Goal: Task Accomplishment & Management: Complete application form

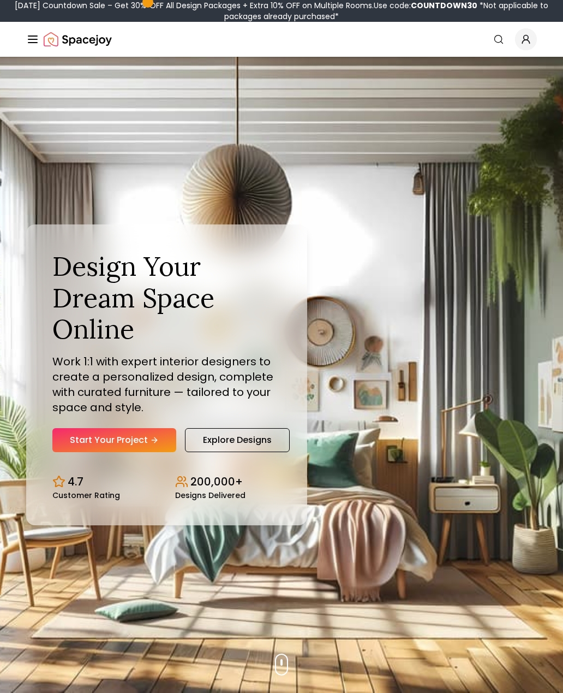
click at [143, 452] on link "Start Your Project" at bounding box center [114, 440] width 124 height 24
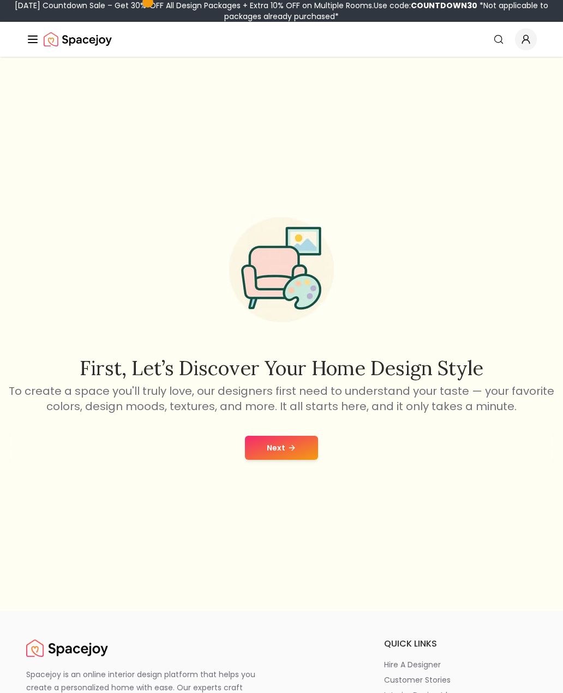
click at [298, 460] on button "Next" at bounding box center [281, 448] width 73 height 24
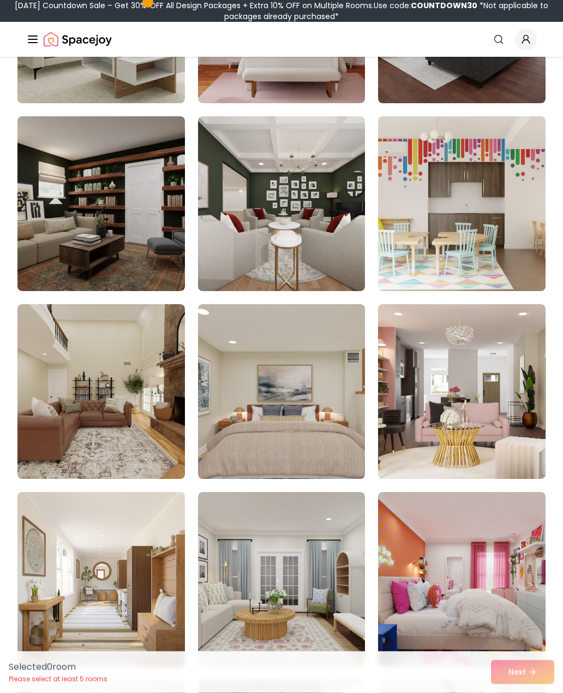
scroll to position [421, 0]
click at [87, 417] on img at bounding box center [101, 391] width 168 height 175
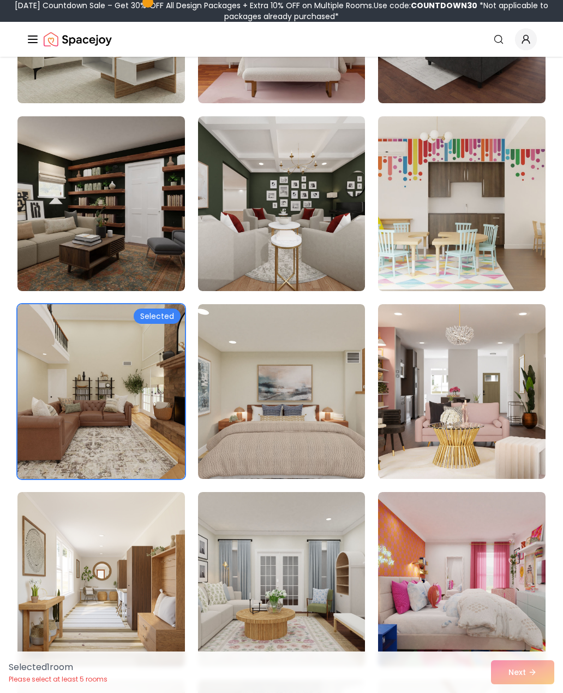
click at [82, 402] on img at bounding box center [101, 391] width 168 height 175
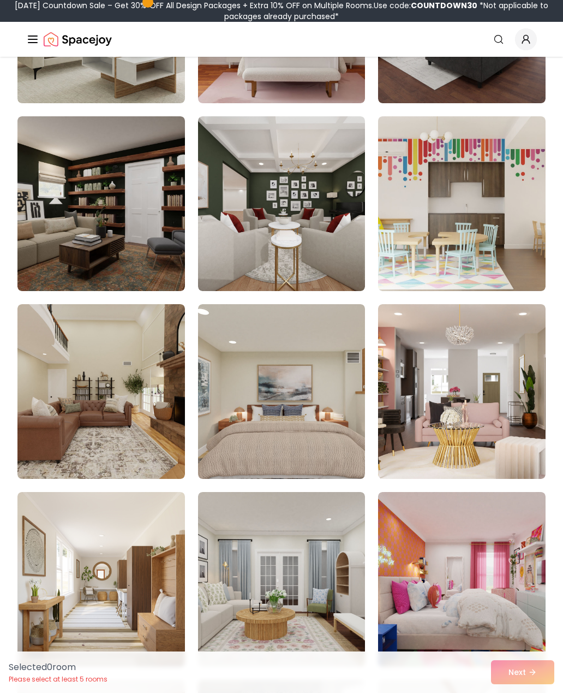
click at [76, 401] on img at bounding box center [101, 391] width 168 height 175
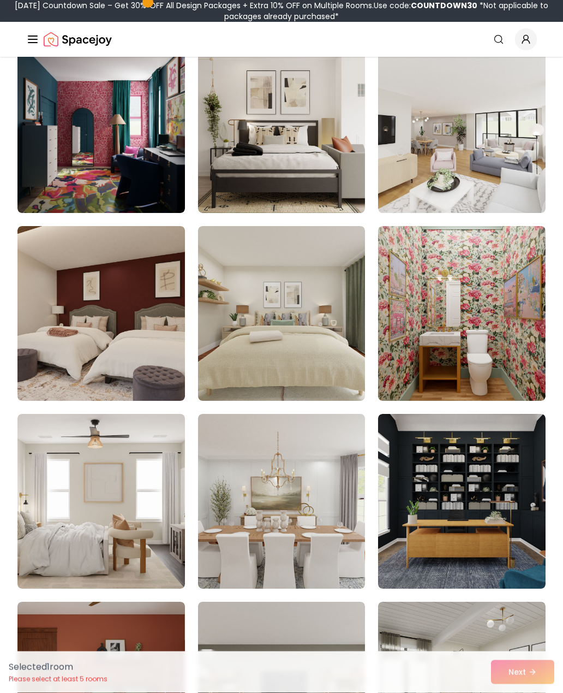
scroll to position [2377, 0]
click at [516, 177] on img at bounding box center [462, 125] width 168 height 175
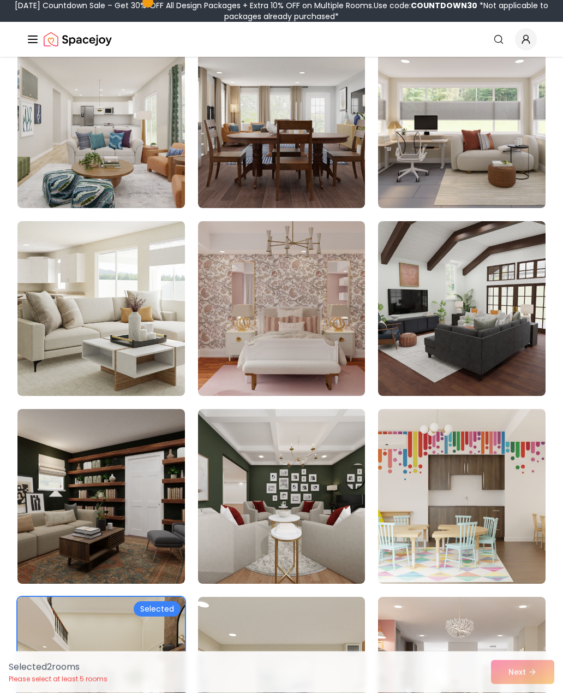
scroll to position [0, 0]
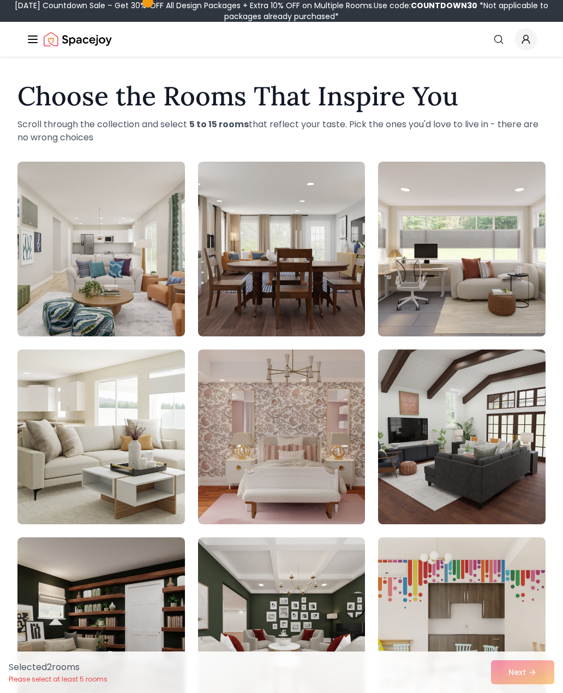
click at [496, 45] on link "Search" at bounding box center [499, 39] width 24 height 20
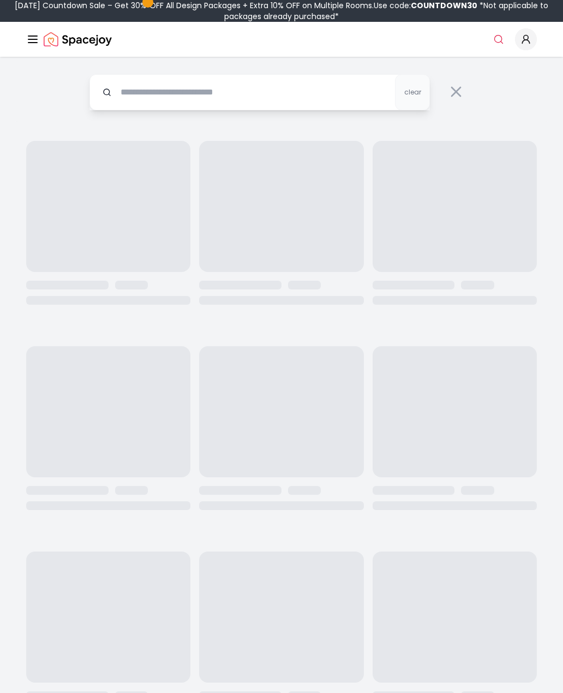
click at [499, 46] on link "Search" at bounding box center [499, 39] width 24 height 20
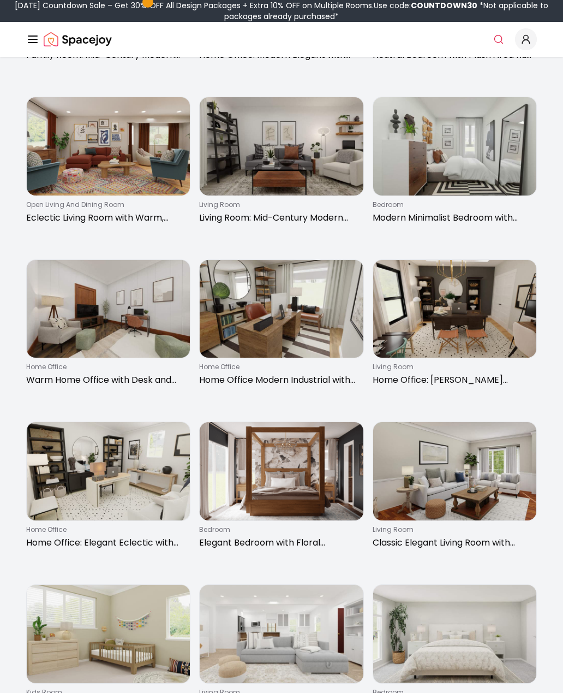
scroll to position [369, 0]
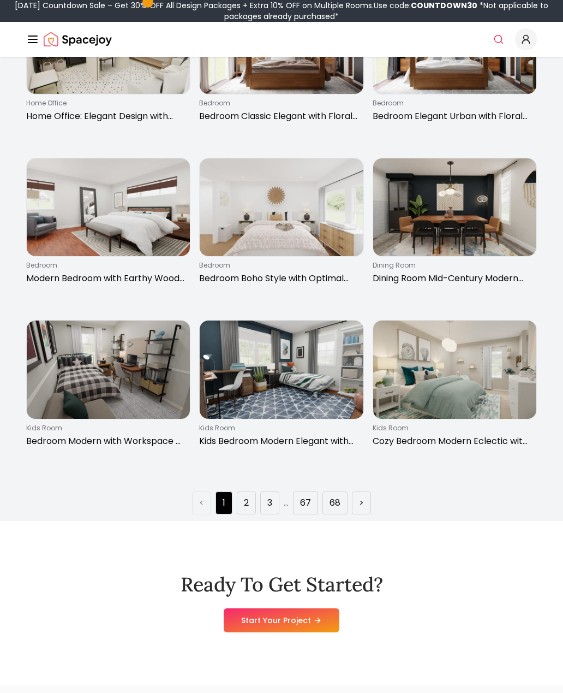
click at [247, 497] on link "2" at bounding box center [246, 502] width 5 height 13
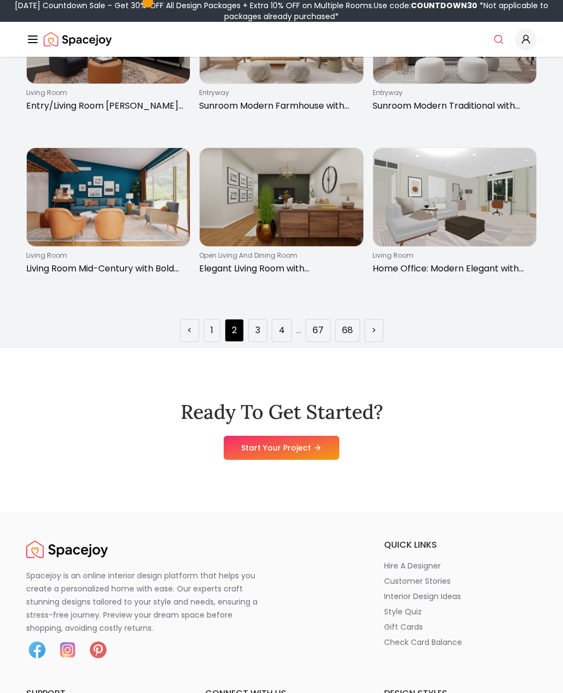
scroll to position [1455, 0]
click at [267, 334] on li "3" at bounding box center [257, 330] width 19 height 23
click at [260, 333] on link "3" at bounding box center [257, 330] width 5 height 13
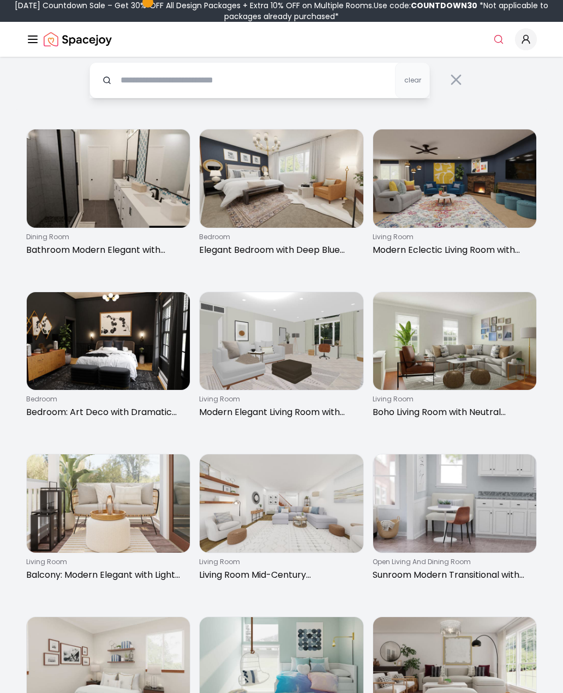
scroll to position [0, 0]
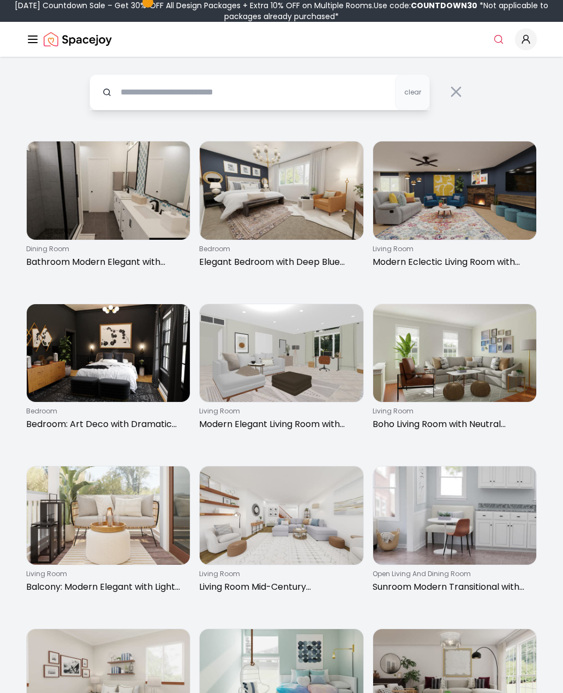
click at [506, 365] on img at bounding box center [454, 353] width 163 height 98
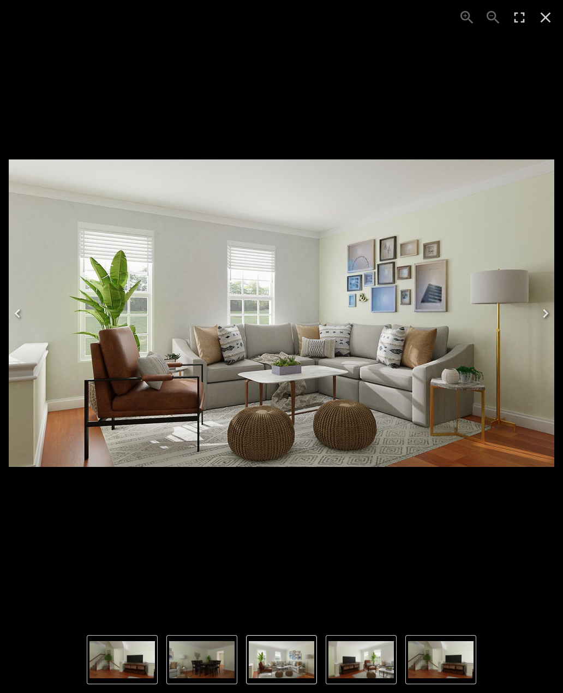
click at [180, 387] on img "1 of 4" at bounding box center [282, 312] width 546 height 307
click at [379, 337] on img "1 of 4" at bounding box center [282, 312] width 546 height 307
click at [551, 19] on icon "Close" at bounding box center [545, 17] width 17 height 17
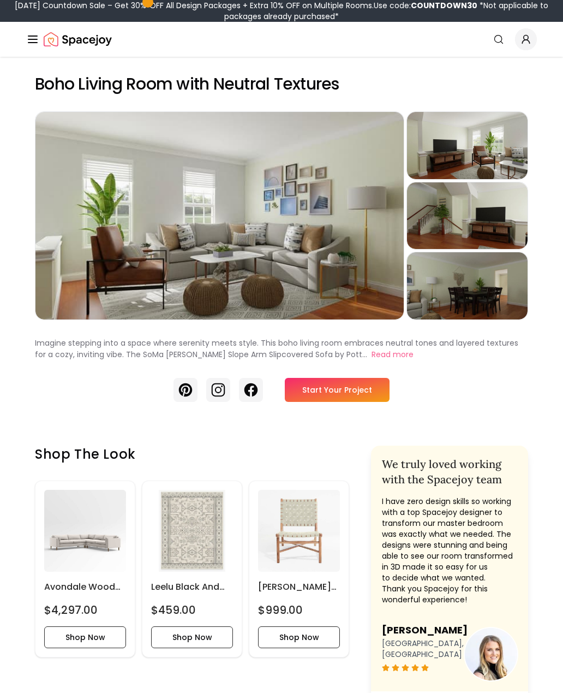
click at [348, 392] on link "Start Your Project" at bounding box center [337, 390] width 105 height 24
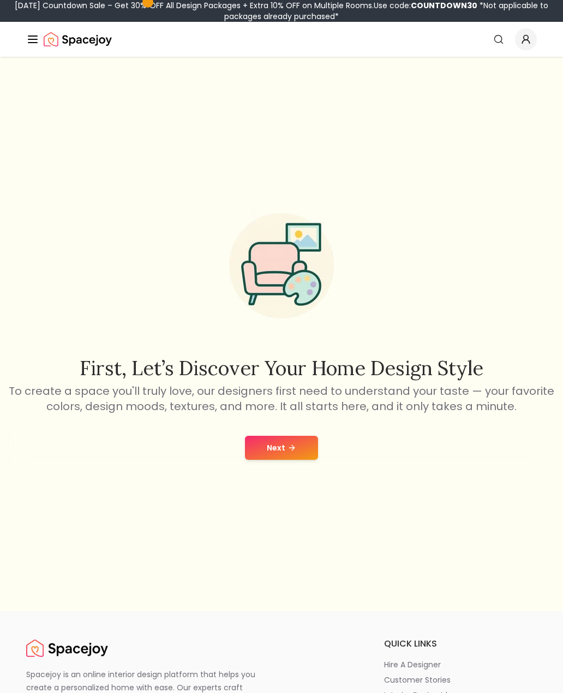
click at [301, 460] on button "Next" at bounding box center [281, 448] width 73 height 24
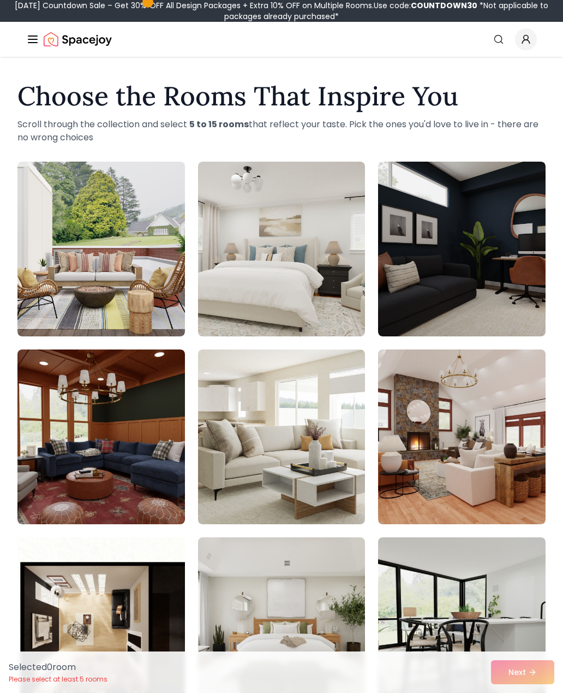
click at [475, 436] on img at bounding box center [462, 436] width 168 height 175
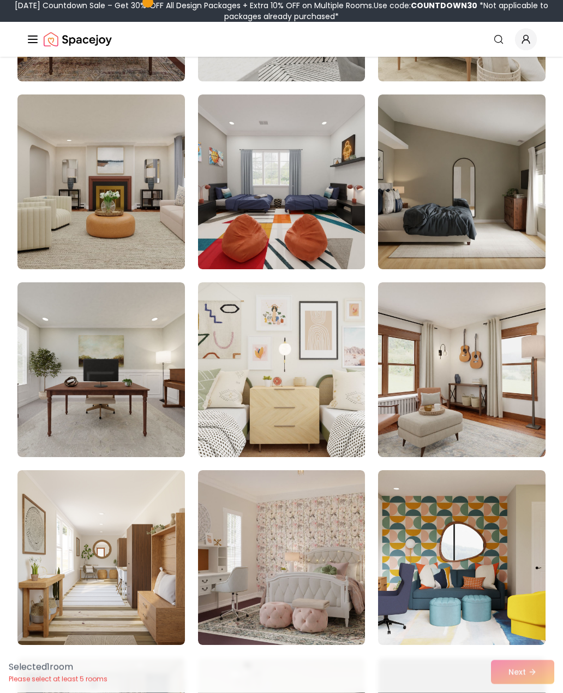
scroll to position [1385, 0]
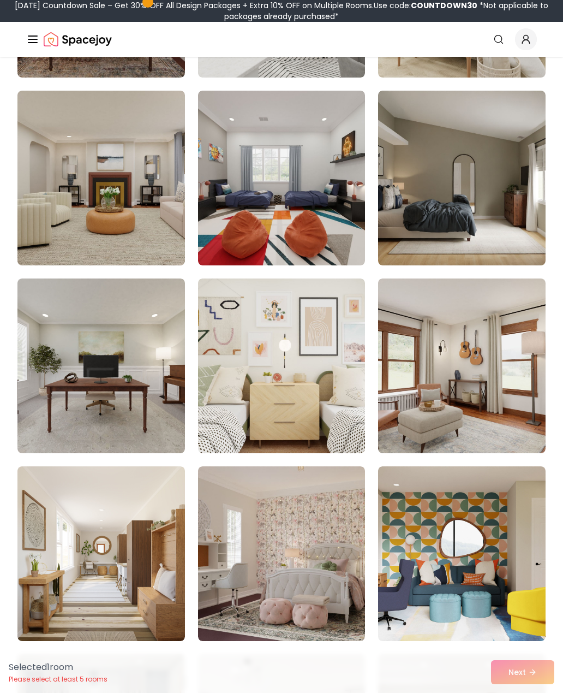
click at [522, 692] on div "Selected 1 room Please select at least 5 rooms Next" at bounding box center [281, 671] width 563 height 41
click at [521, 692] on div "Selected 1 room Please select at least 5 rooms Next" at bounding box center [281, 671] width 563 height 41
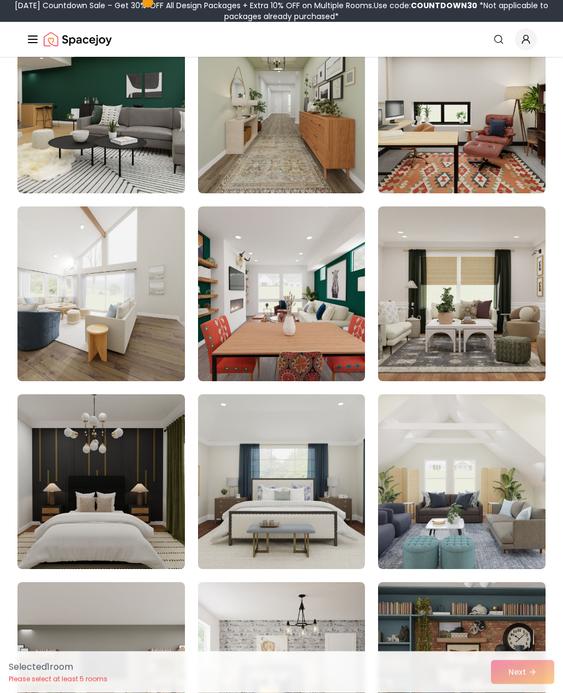
scroll to position [2585, 0]
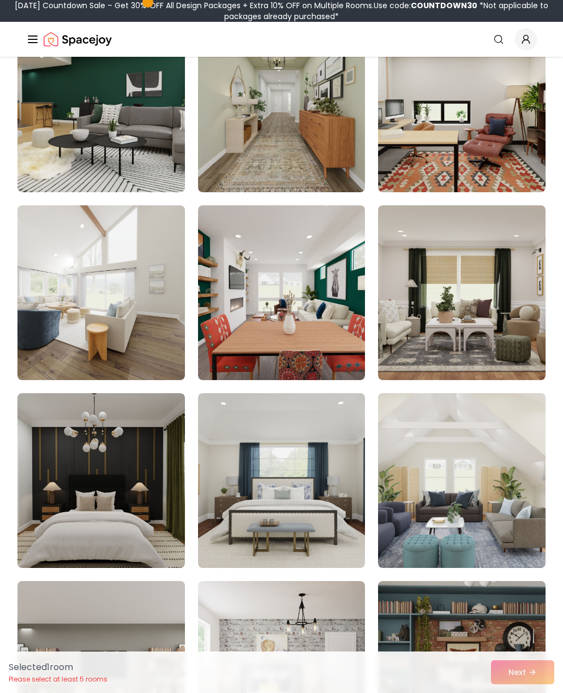
click at [78, 507] on img at bounding box center [101, 480] width 168 height 175
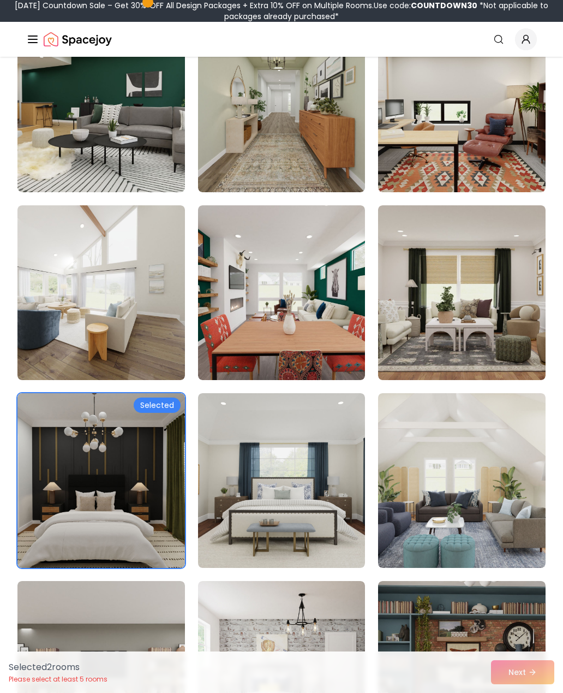
click at [522, 692] on div "Selected 2 room s Please select at least 5 rooms Next" at bounding box center [281, 671] width 563 height 41
click at [59, 490] on img at bounding box center [101, 480] width 168 height 175
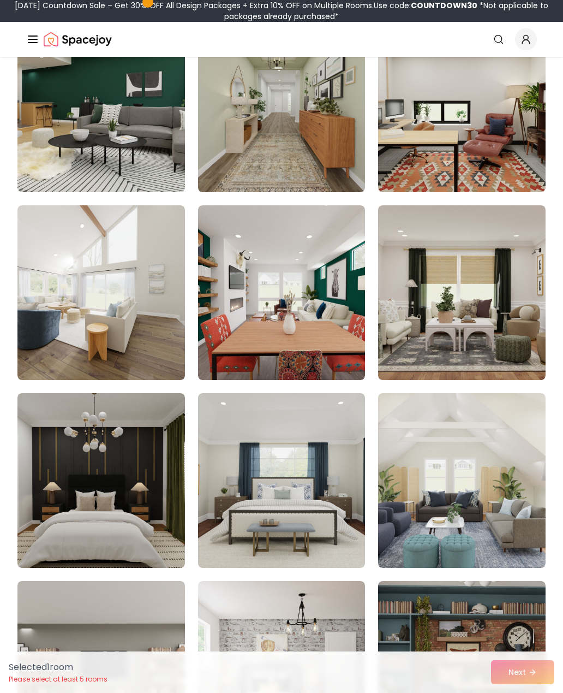
click at [63, 496] on img at bounding box center [101, 480] width 168 height 175
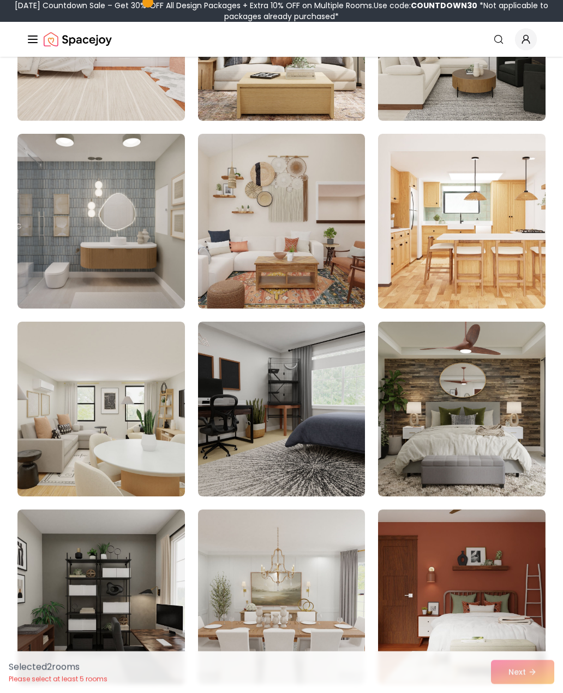
scroll to position [3410, 0]
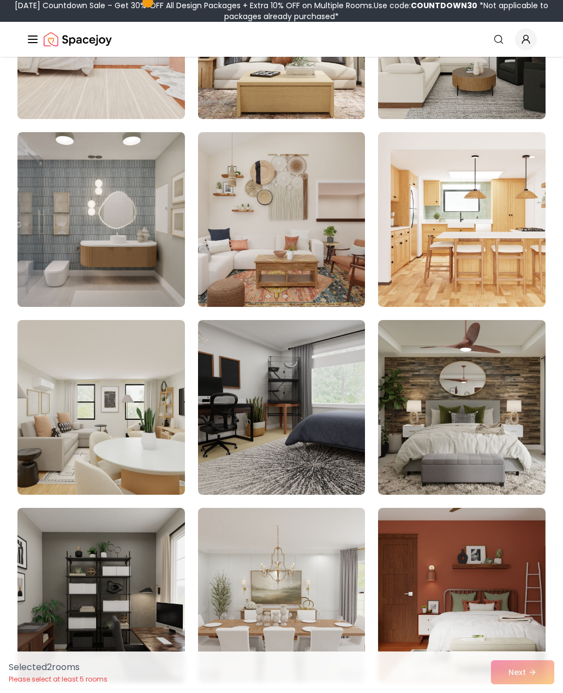
click at [480, 432] on img at bounding box center [462, 407] width 168 height 175
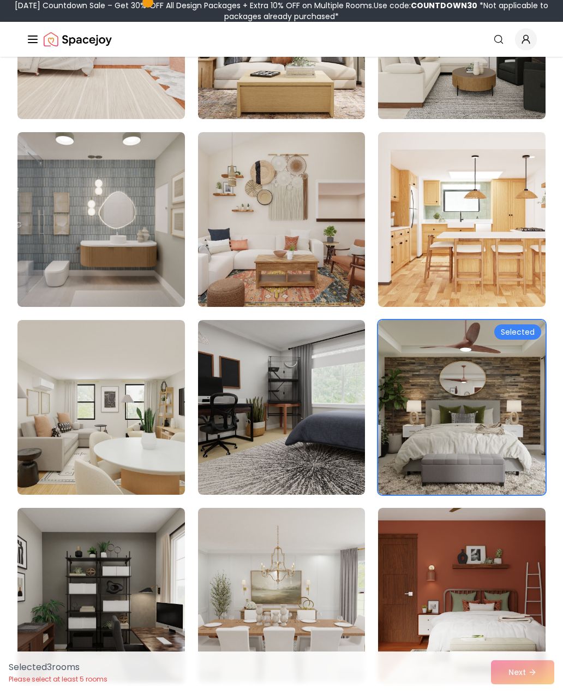
click at [509, 692] on div "Selected 3 room s Please select at least 5 rooms Next" at bounding box center [281, 671] width 563 height 41
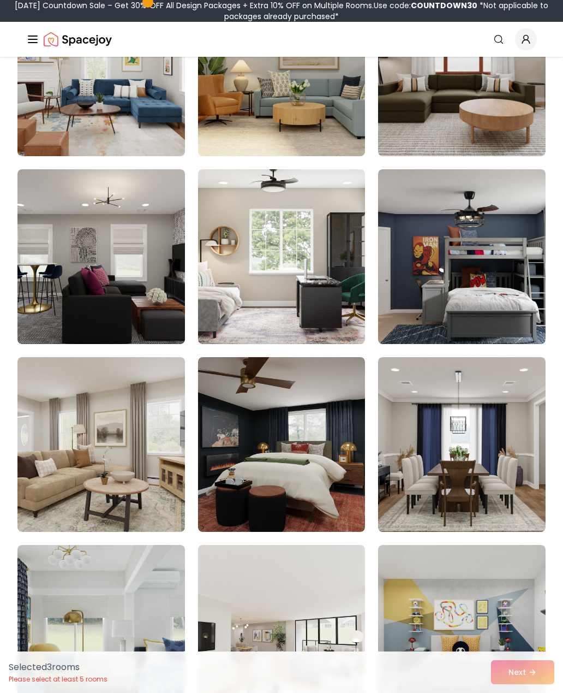
scroll to position [4297, 0]
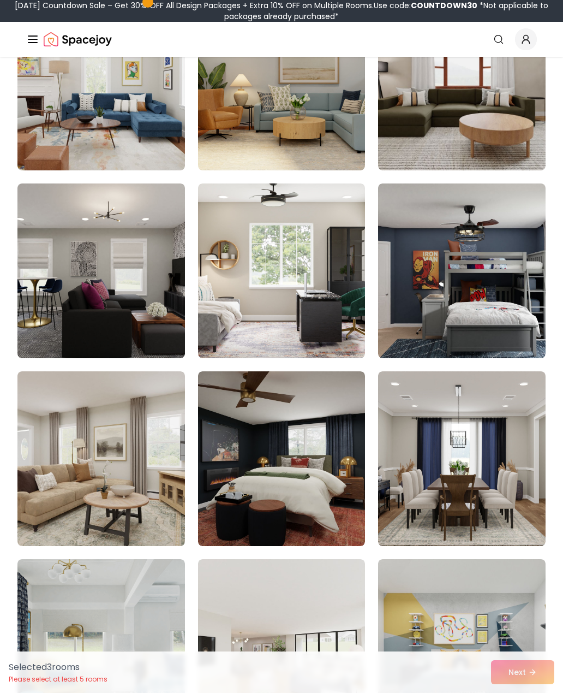
click at [305, 487] on img at bounding box center [282, 458] width 168 height 175
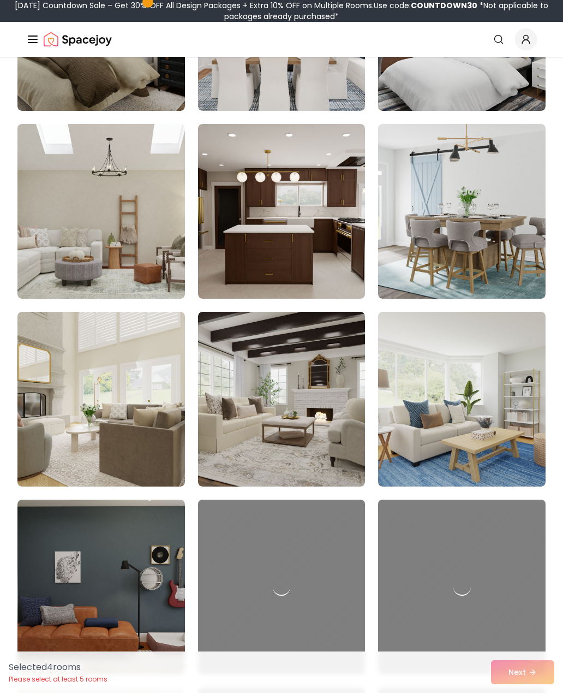
scroll to position [5218, 0]
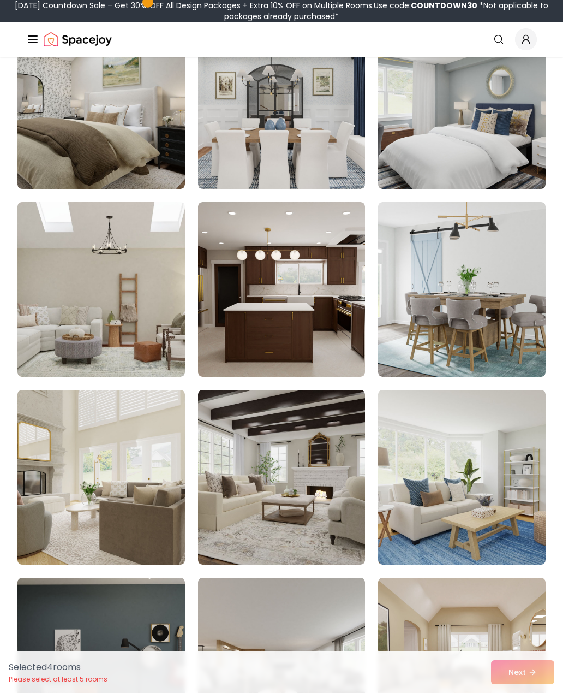
click at [311, 320] on img at bounding box center [282, 289] width 168 height 175
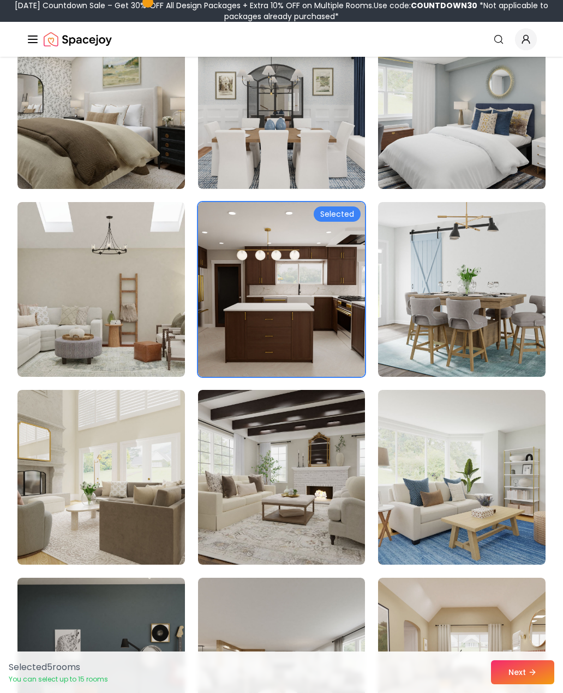
click at [519, 684] on button "Next" at bounding box center [522, 672] width 63 height 24
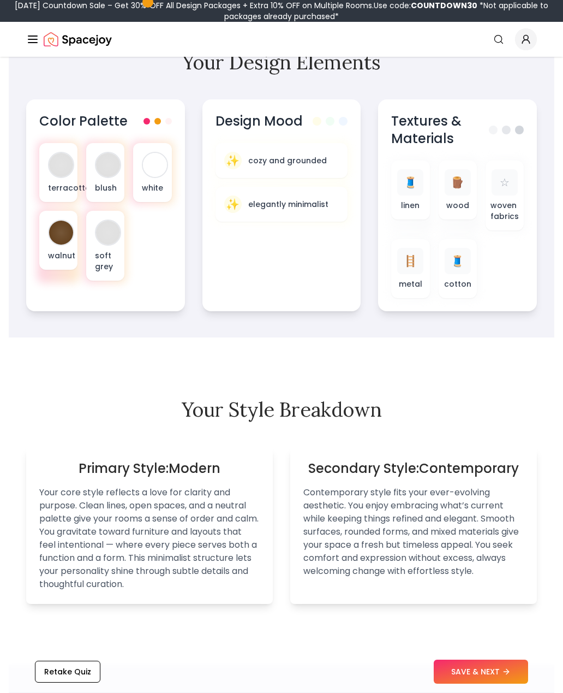
scroll to position [440, 0]
click at [491, 684] on button "SAVE & NEXT" at bounding box center [481, 672] width 94 height 24
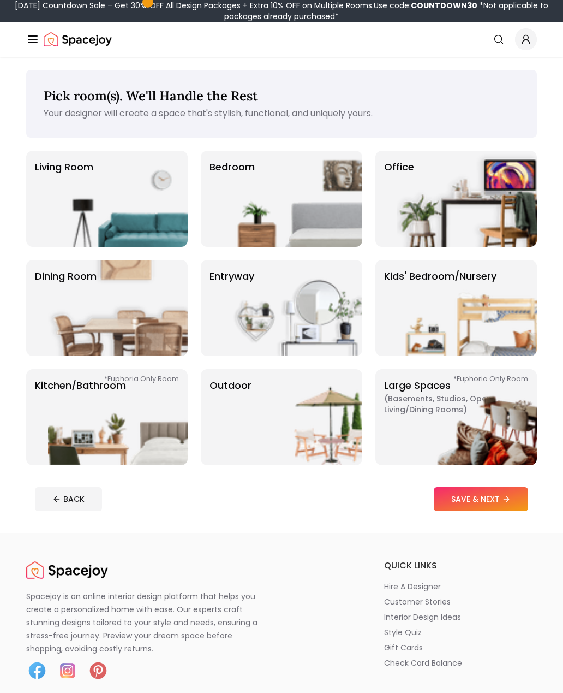
click at [516, 496] on button "SAVE & NEXT" at bounding box center [481, 499] width 94 height 24
